Goal: Information Seeking & Learning: Learn about a topic

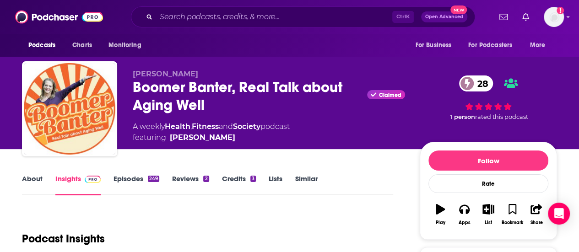
click at [24, 192] on link "About" at bounding box center [32, 184] width 21 height 21
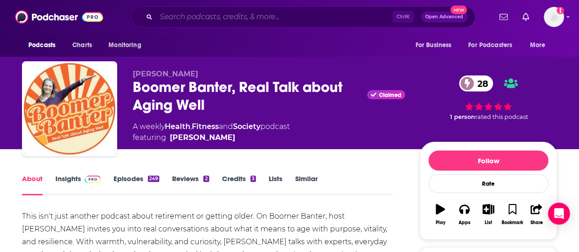
click at [188, 18] on input "Search podcasts, credits, & more..." at bounding box center [274, 17] width 236 height 15
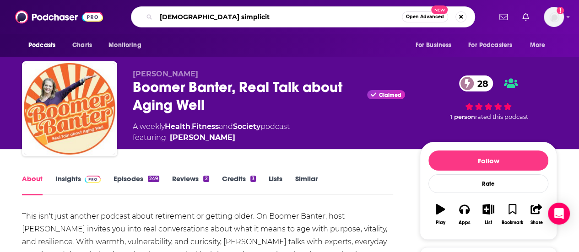
type input "[DEMOGRAPHIC_DATA] simplicity"
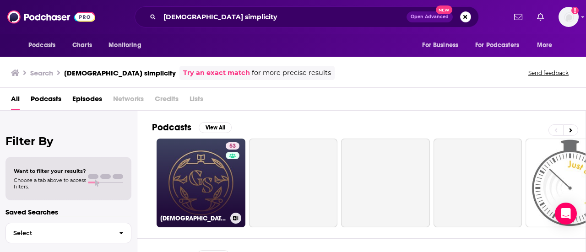
click at [196, 162] on link "53 Gospel Simplicity Podcast" at bounding box center [200, 183] width 89 height 89
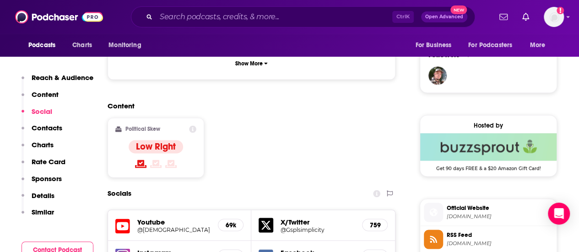
scroll to position [882, 0]
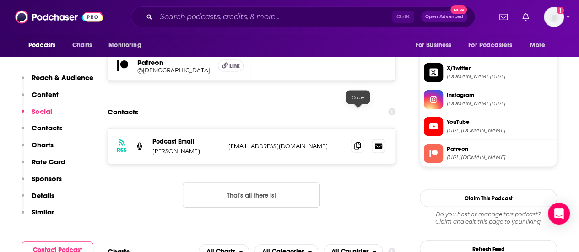
click at [358, 142] on icon at bounding box center [357, 145] width 6 height 7
click at [200, 14] on input "Search podcasts, credits, & more..." at bounding box center [274, 17] width 236 height 15
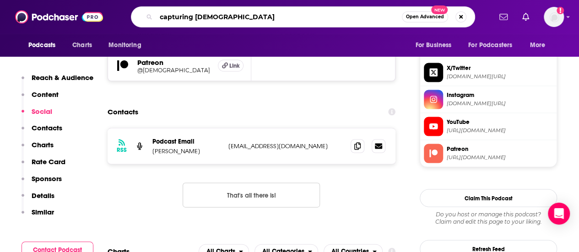
type input "capturing [DEMOGRAPHIC_DATA]"
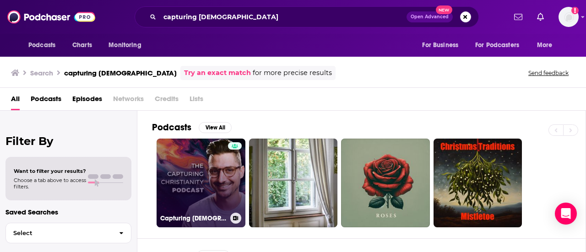
click at [214, 182] on link "Capturing Christianity Podcast" at bounding box center [200, 183] width 89 height 89
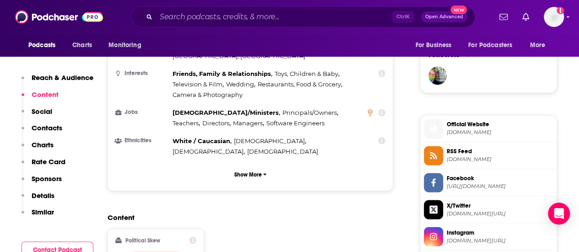
scroll to position [882, 0]
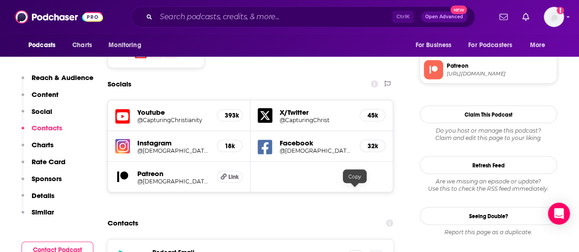
click at [356, 252] on icon at bounding box center [355, 256] width 6 height 7
click at [206, 10] on div "Ctrl K Open Advanced New" at bounding box center [303, 16] width 344 height 21
click at [217, 22] on input "Search podcasts, credits, & more..." at bounding box center [274, 17] width 236 height 15
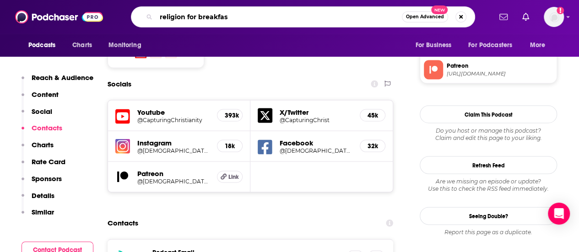
type input "religion for breakfast"
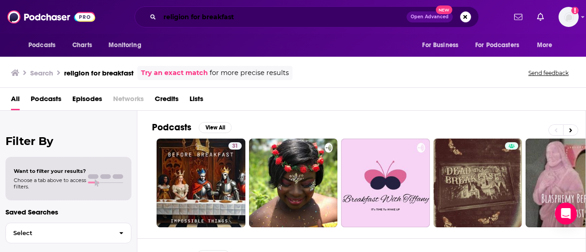
click at [202, 18] on input "religion for breakfast" at bounding box center [283, 17] width 247 height 15
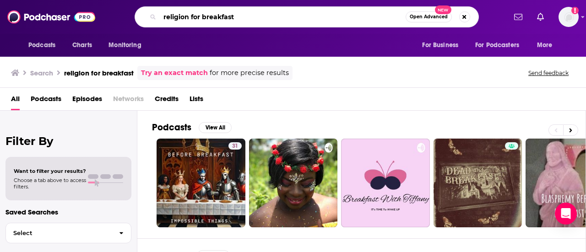
click at [202, 18] on input "religion for breakfast" at bounding box center [283, 17] width 246 height 15
type input "lex f"
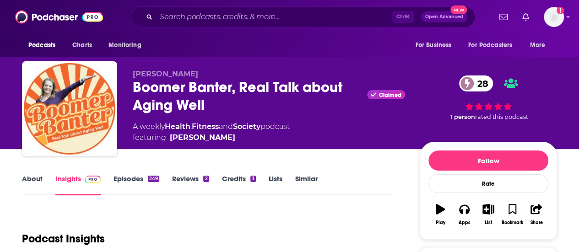
click at [214, 7] on div "Ctrl K Open Advanced New" at bounding box center [303, 16] width 344 height 21
click at [224, 14] on input "Search podcasts, credits, & more..." at bounding box center [274, 17] width 236 height 15
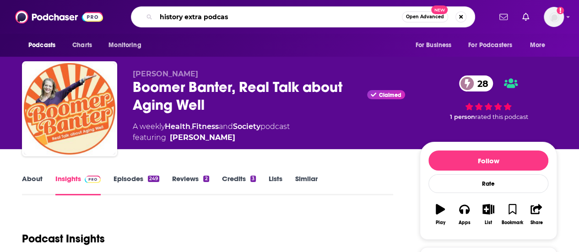
type input "history extra podcast"
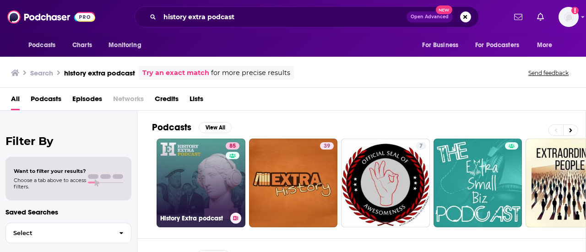
click at [210, 163] on link "85 History Extra podcast" at bounding box center [200, 183] width 89 height 89
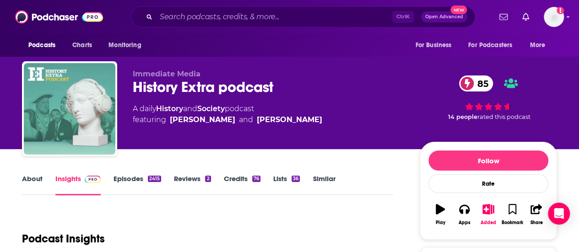
click at [32, 177] on link "About" at bounding box center [32, 184] width 21 height 21
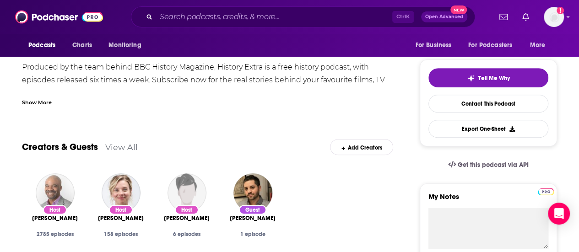
scroll to position [35, 0]
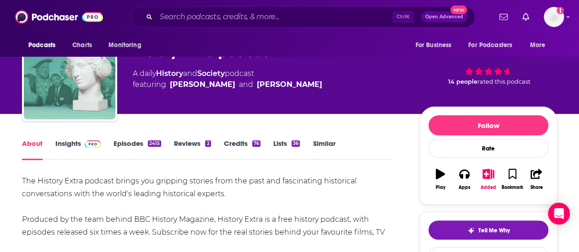
click at [75, 150] on link "Insights" at bounding box center [77, 149] width 45 height 21
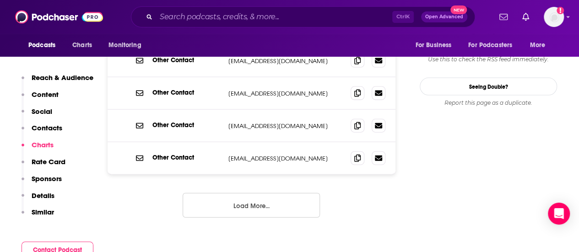
scroll to position [901, 0]
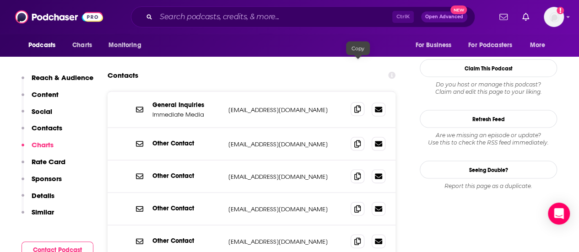
click at [361, 102] on span at bounding box center [357, 109] width 14 height 14
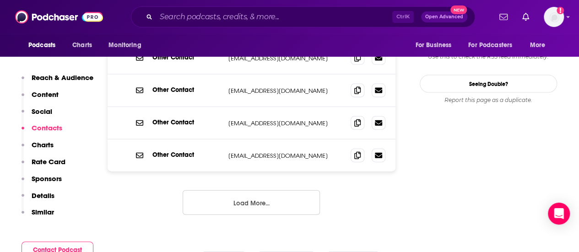
scroll to position [988, 0]
